Goal: Navigation & Orientation: Find specific page/section

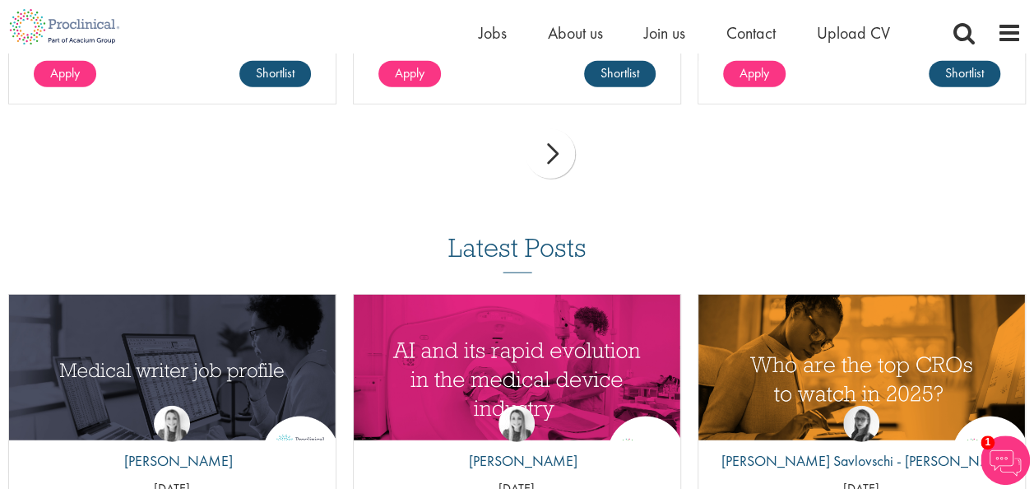
scroll to position [1872, 0]
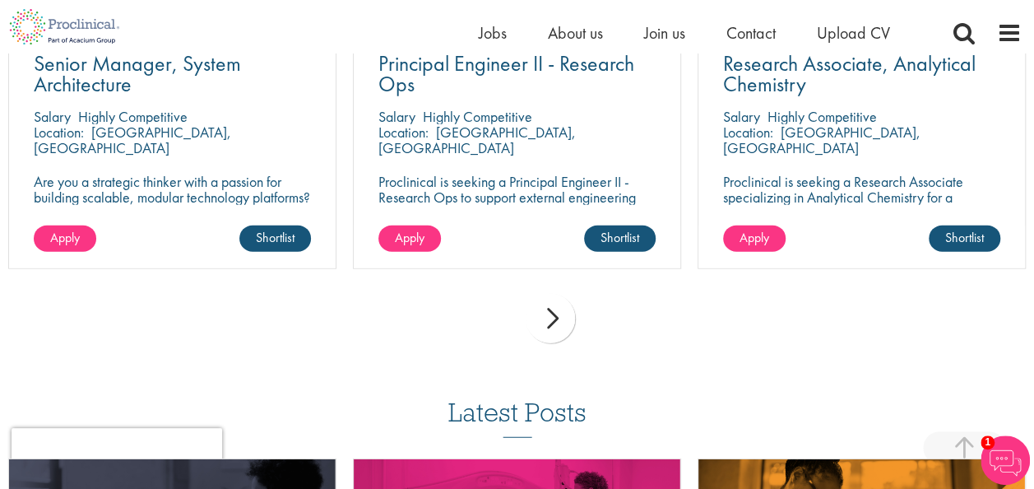
click at [546, 301] on div "next" at bounding box center [550, 318] width 49 height 49
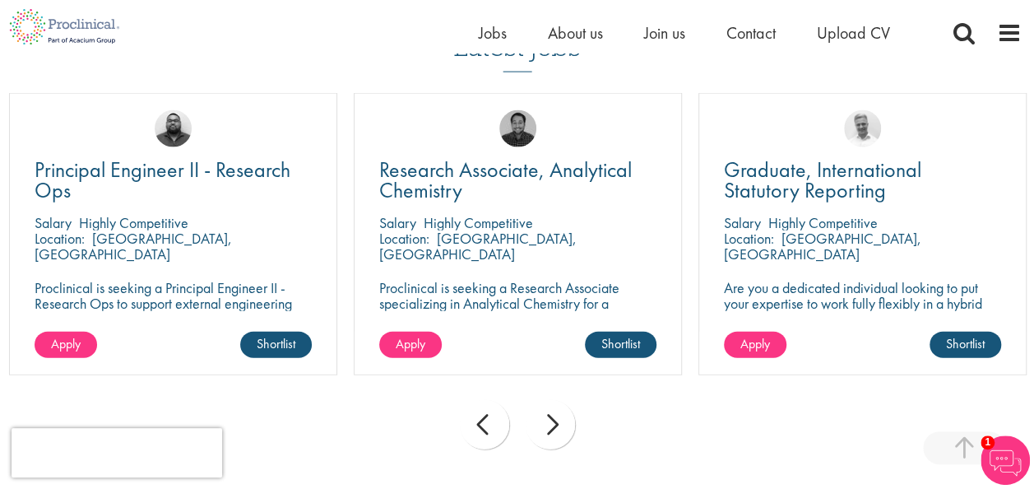
scroll to position [1790, 0]
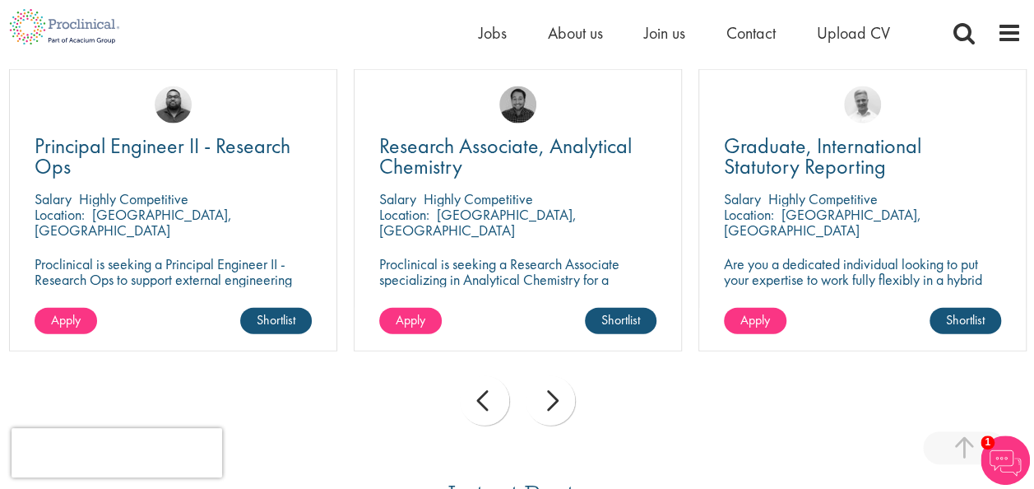
click at [555, 376] on div "next" at bounding box center [550, 400] width 49 height 49
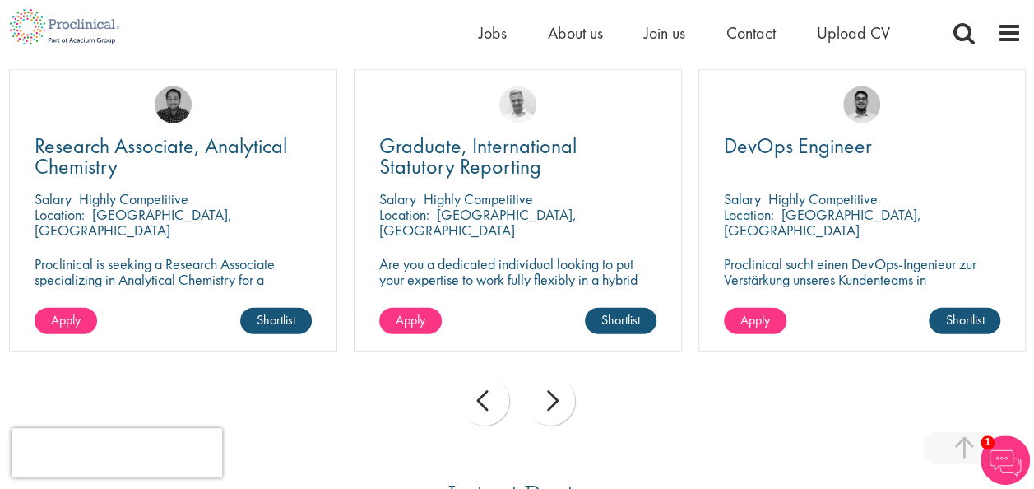
click at [555, 376] on div "next" at bounding box center [550, 400] width 49 height 49
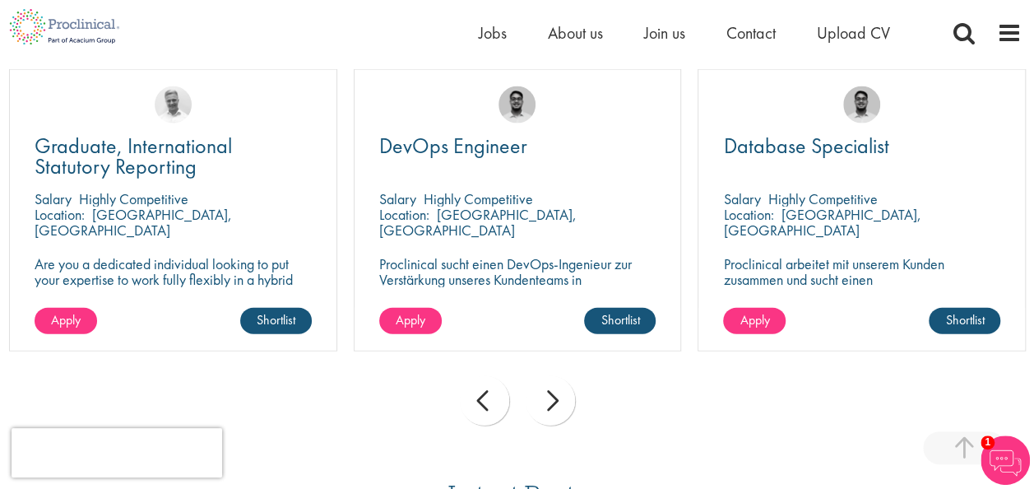
click at [555, 376] on div "next" at bounding box center [550, 400] width 49 height 49
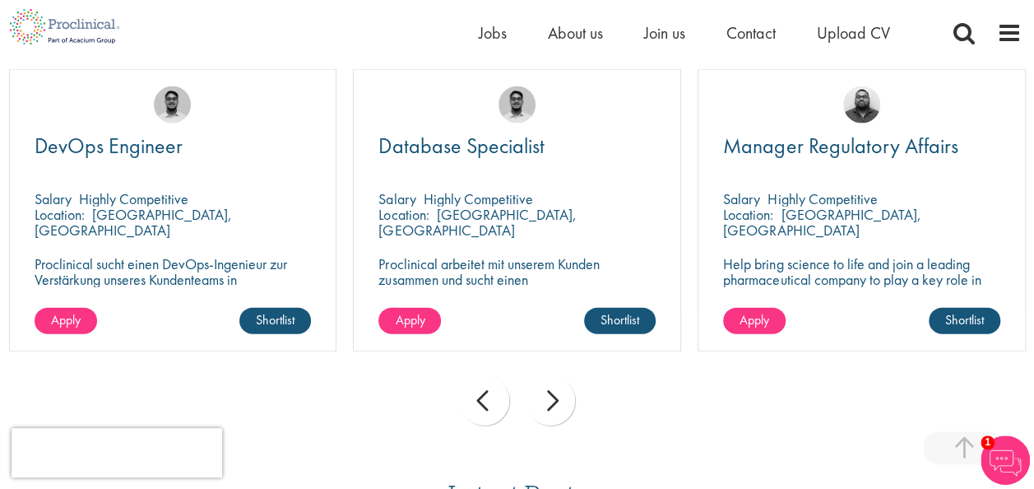
click at [555, 376] on div "next" at bounding box center [550, 400] width 49 height 49
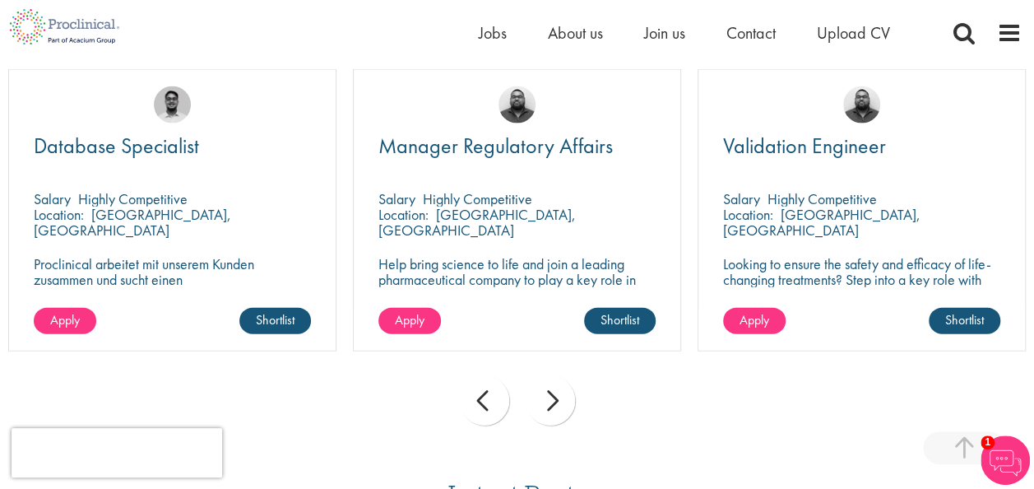
click at [555, 376] on div "next" at bounding box center [550, 400] width 49 height 49
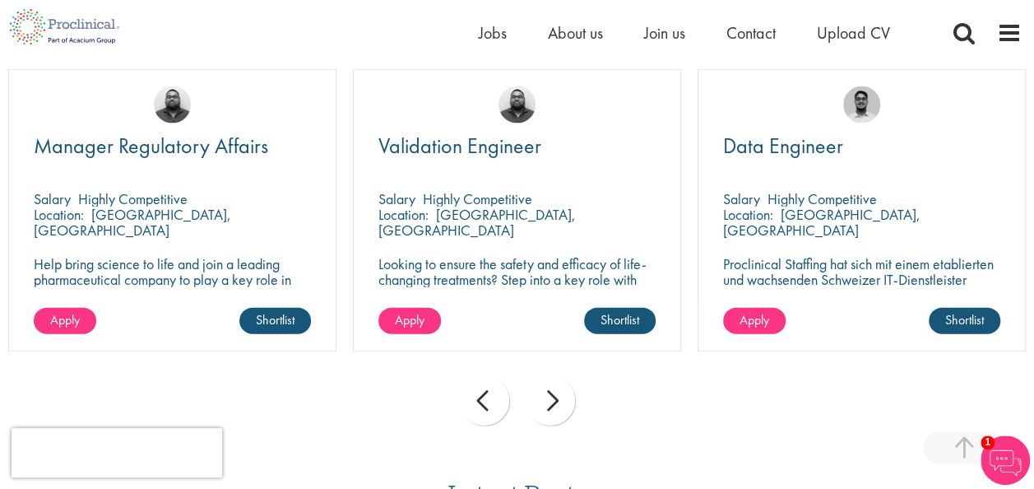
click at [555, 376] on div "next" at bounding box center [550, 400] width 49 height 49
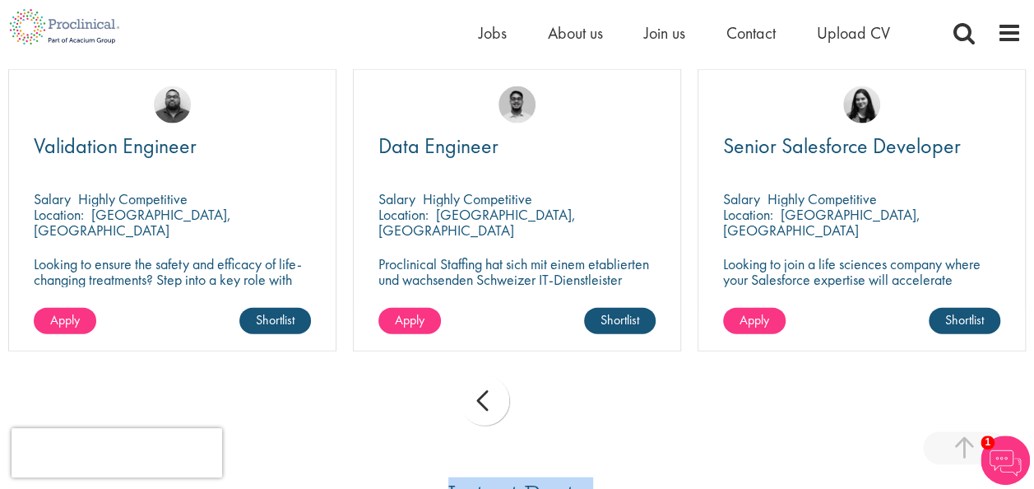
click at [555, 373] on div "prev next" at bounding box center [517, 404] width 1034 height 72
drag, startPoint x: 555, startPoint y: 373, endPoint x: 464, endPoint y: 382, distance: 91.0
click at [464, 382] on div "prev" at bounding box center [484, 400] width 49 height 49
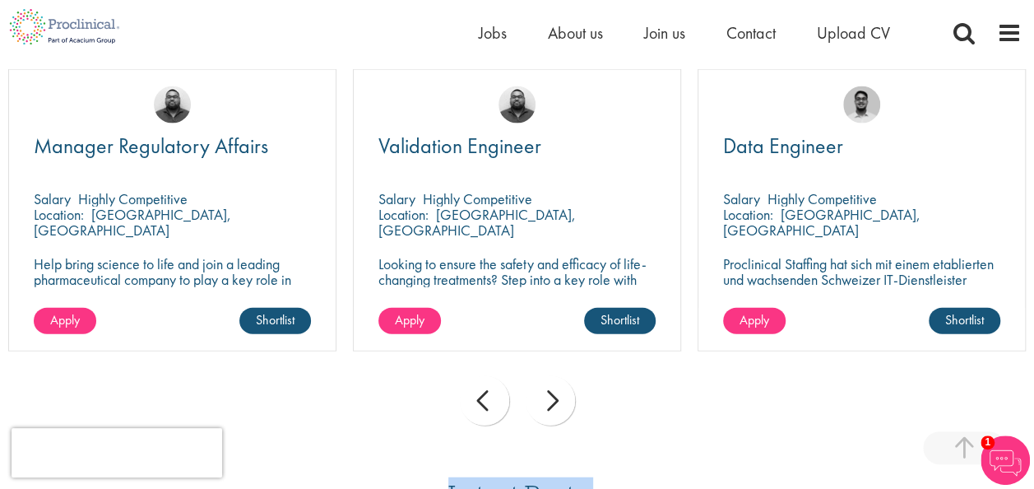
click at [473, 383] on div "prev" at bounding box center [484, 400] width 49 height 49
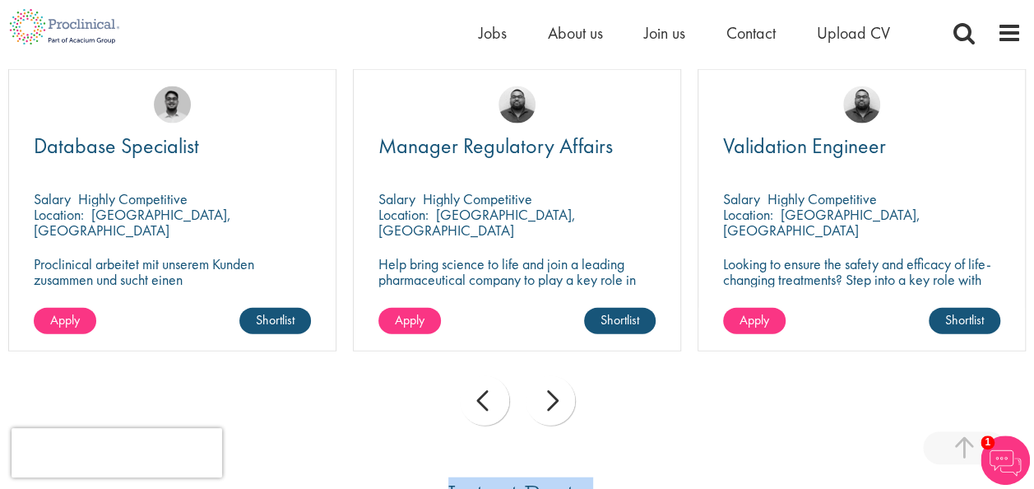
click at [564, 384] on div "next" at bounding box center [550, 400] width 49 height 49
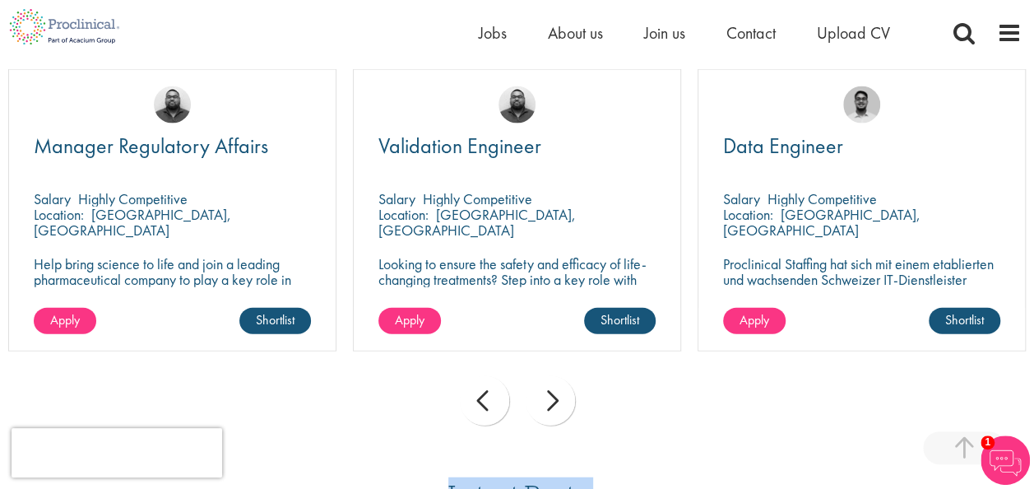
click at [564, 384] on div "next" at bounding box center [550, 400] width 49 height 49
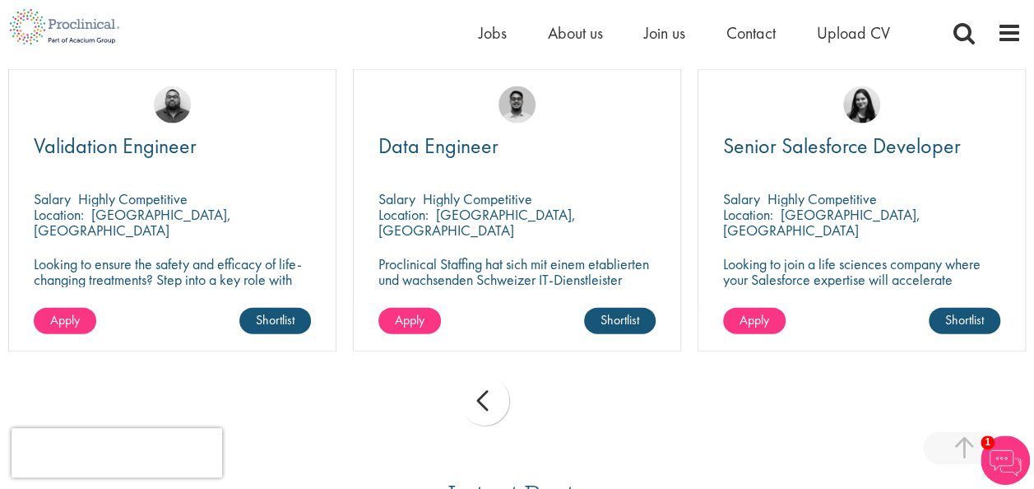
click at [564, 384] on div "prev next" at bounding box center [517, 404] width 1034 height 72
click at [490, 380] on div "prev" at bounding box center [484, 400] width 49 height 49
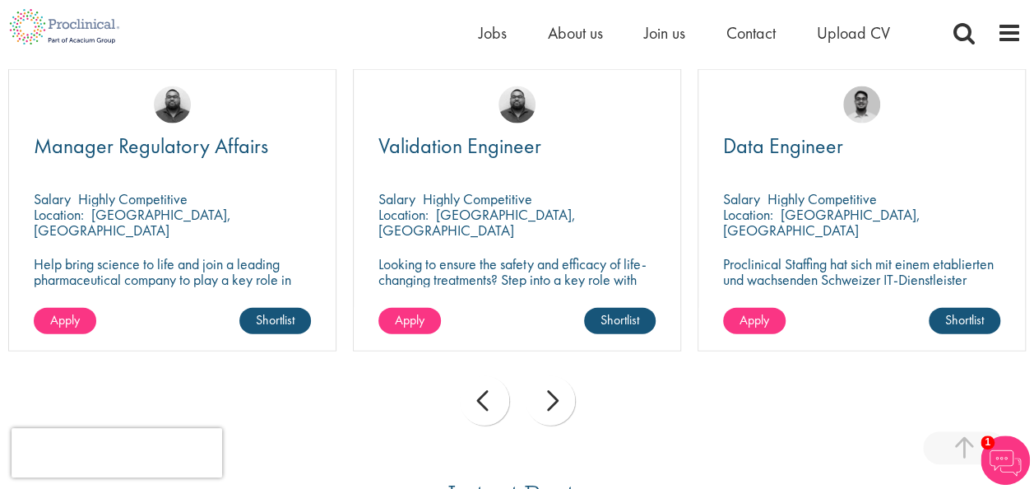
click at [489, 380] on div "prev" at bounding box center [484, 400] width 49 height 49
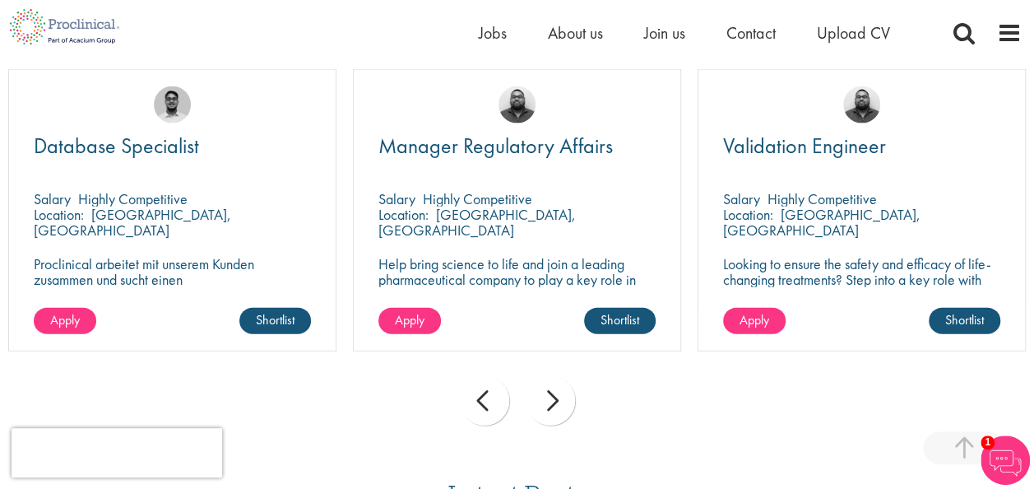
click at [489, 380] on div "prev" at bounding box center [484, 400] width 49 height 49
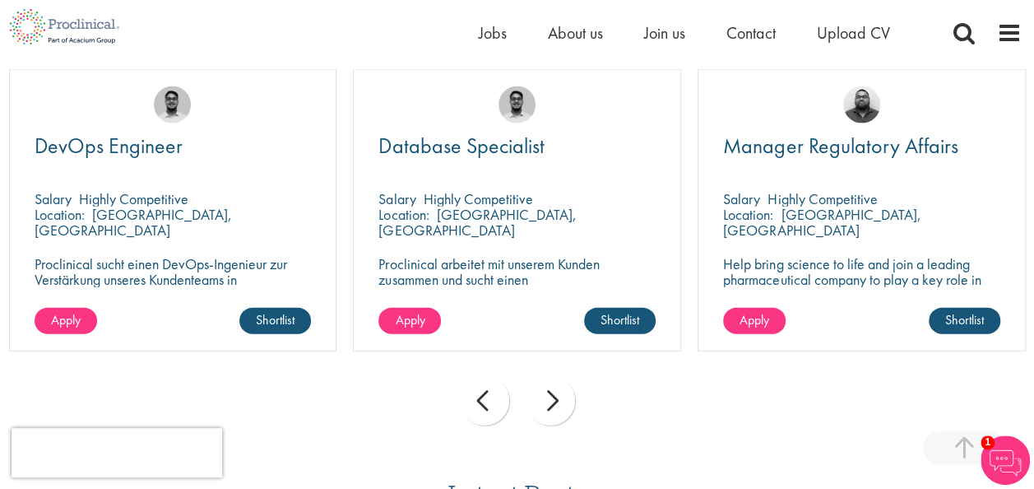
click at [489, 380] on div "prev" at bounding box center [484, 400] width 49 height 49
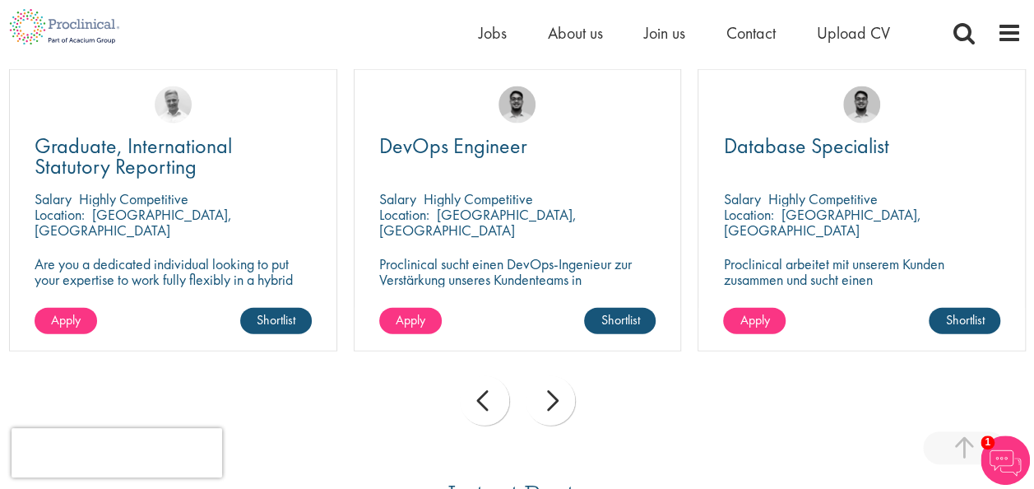
click at [489, 380] on div "prev" at bounding box center [484, 400] width 49 height 49
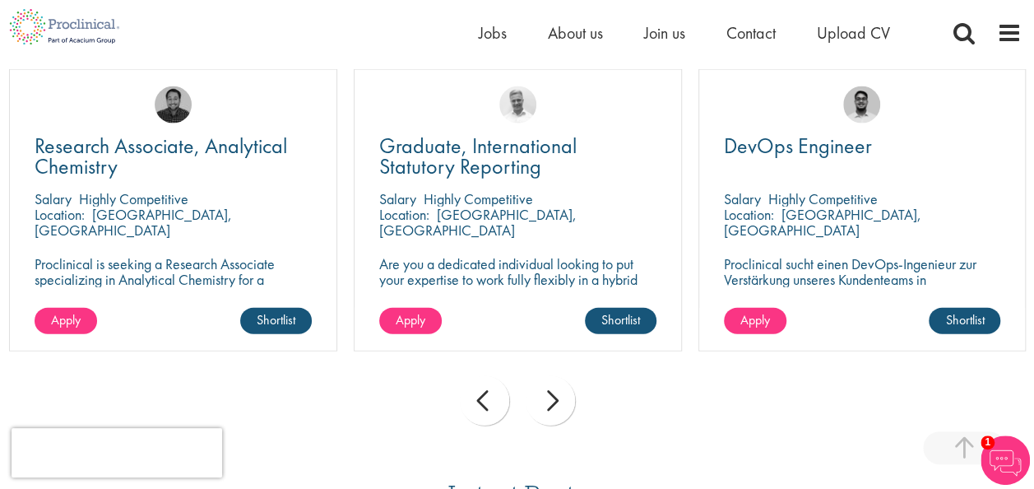
click at [489, 380] on div "prev" at bounding box center [484, 400] width 49 height 49
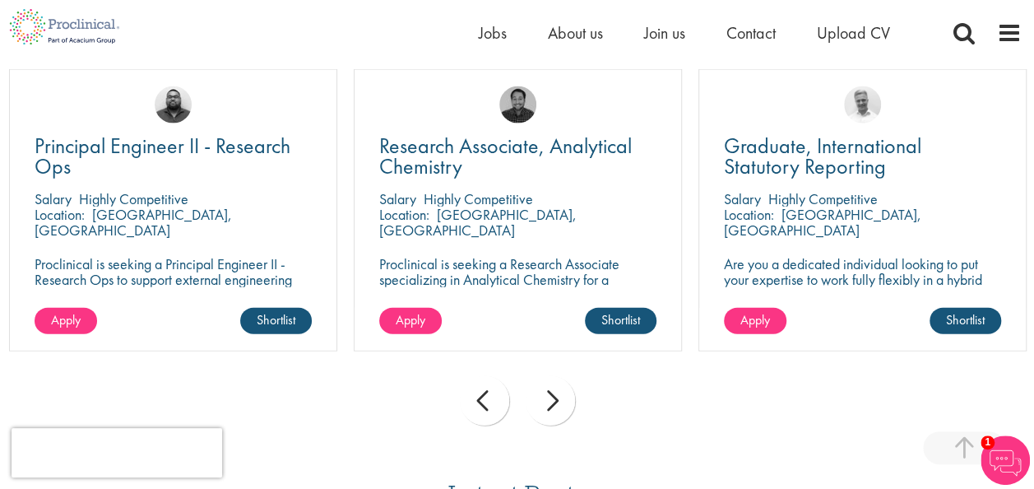
click at [489, 380] on div "prev" at bounding box center [484, 400] width 49 height 49
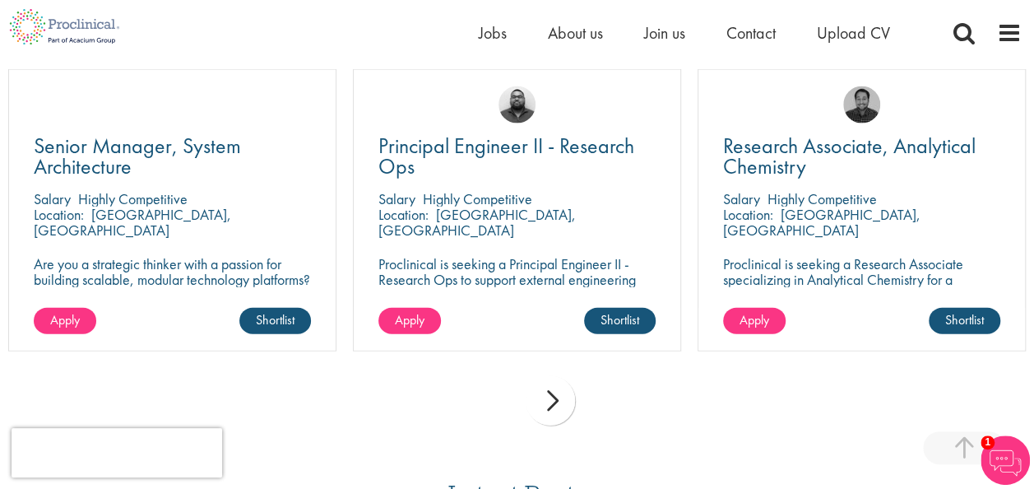
click at [489, 380] on div "prev next" at bounding box center [517, 404] width 1034 height 72
